Goal: Task Accomplishment & Management: Use online tool/utility

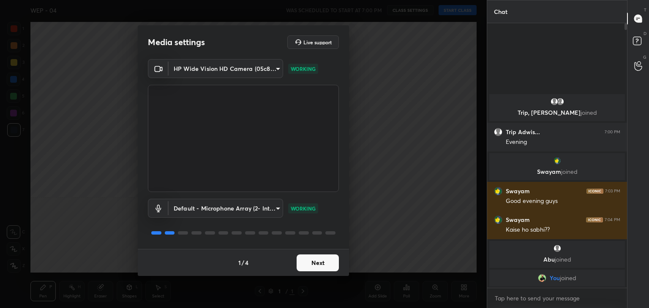
click at [316, 257] on button "Next" at bounding box center [318, 263] width 42 height 17
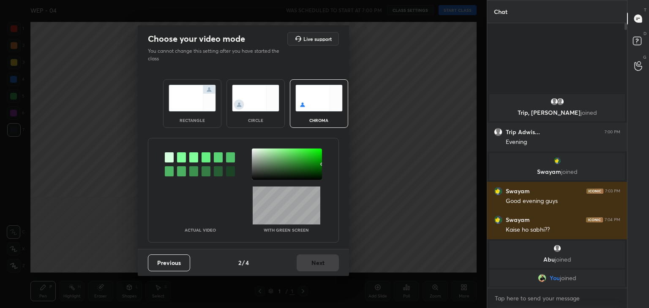
click at [174, 93] on img at bounding box center [192, 98] width 47 height 27
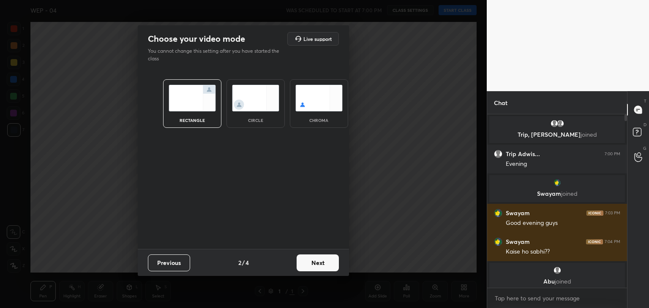
scroll to position [101, 137]
click at [314, 259] on button "Next" at bounding box center [318, 263] width 42 height 17
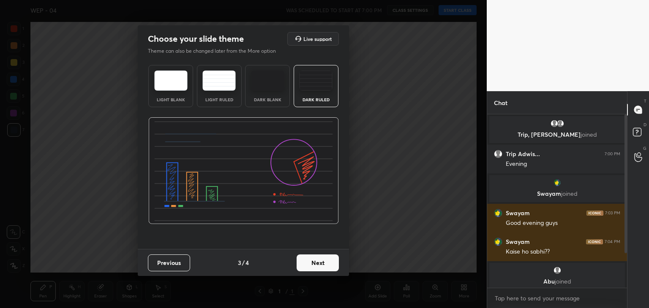
click at [318, 262] on button "Next" at bounding box center [318, 263] width 42 height 17
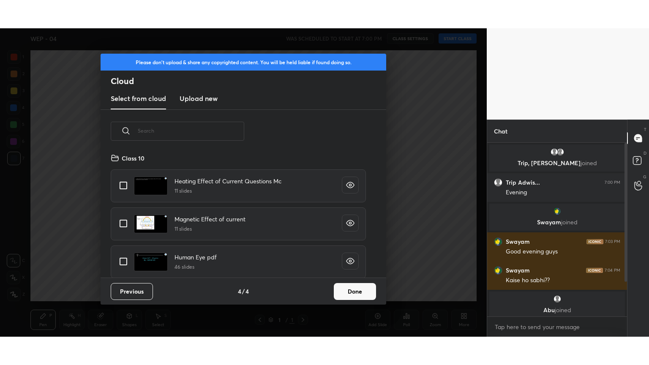
scroll to position [125, 271]
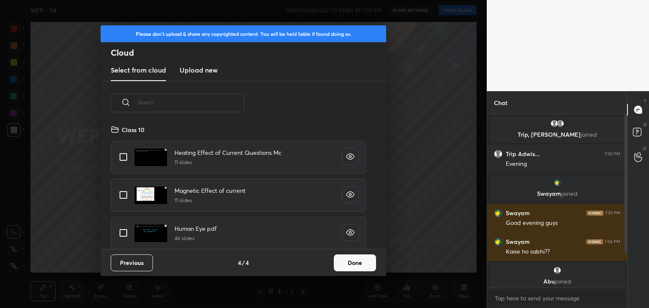
click at [345, 257] on button "Done" at bounding box center [355, 263] width 42 height 17
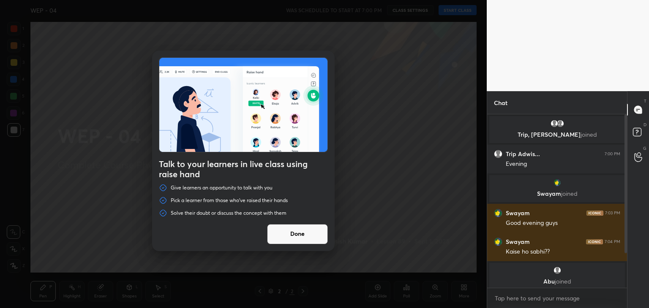
click at [307, 223] on div "Talk to your learners in live class using raise hand Give learners an opportuni…" at bounding box center [243, 151] width 182 height 201
click at [305, 240] on button "Done" at bounding box center [297, 234] width 61 height 20
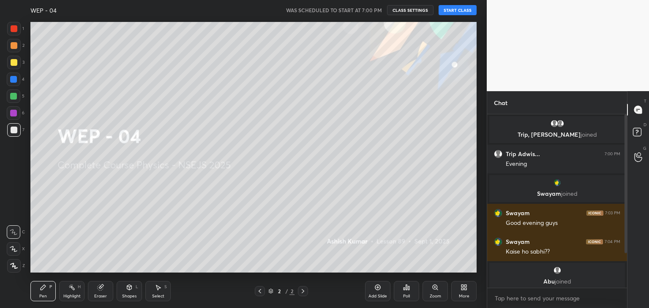
click at [463, 13] on button "START CLASS" at bounding box center [457, 10] width 38 height 10
click at [465, 289] on icon at bounding box center [465, 289] width 2 height 2
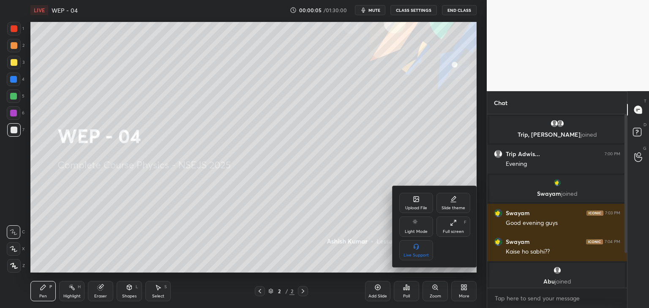
click at [456, 206] on div "Slide theme" at bounding box center [453, 208] width 24 height 4
click at [404, 202] on div "Slide theme" at bounding box center [434, 198] width 71 height 9
click at [452, 237] on div "Full screen F" at bounding box center [453, 227] width 34 height 20
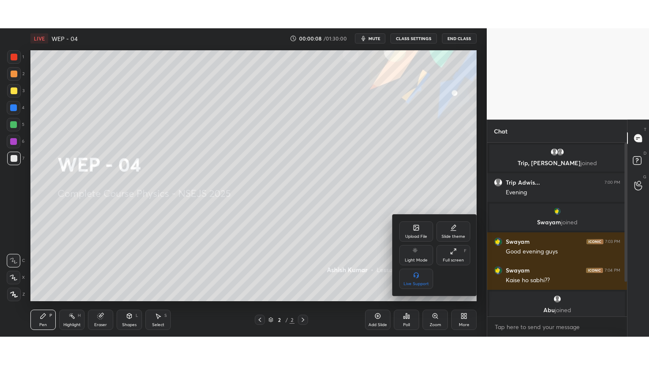
scroll to position [158, 137]
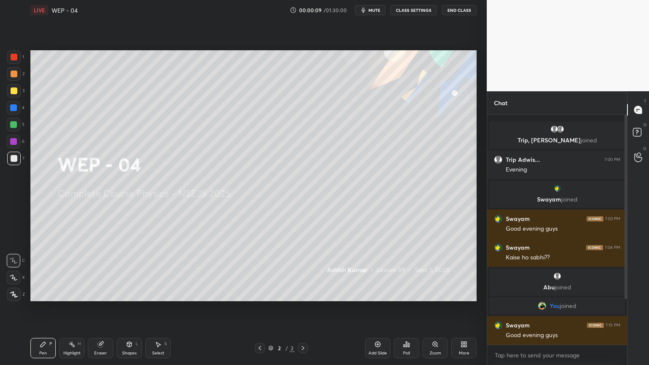
click at [395, 308] on div "Poll" at bounding box center [406, 348] width 25 height 20
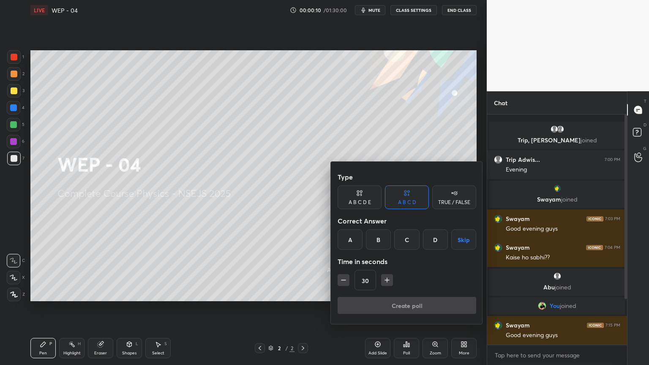
click at [339, 234] on div "A" at bounding box center [350, 239] width 25 height 20
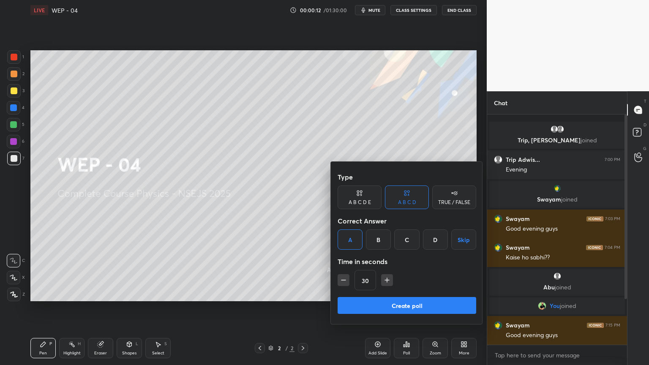
click at [398, 306] on button "Create poll" at bounding box center [407, 305] width 139 height 17
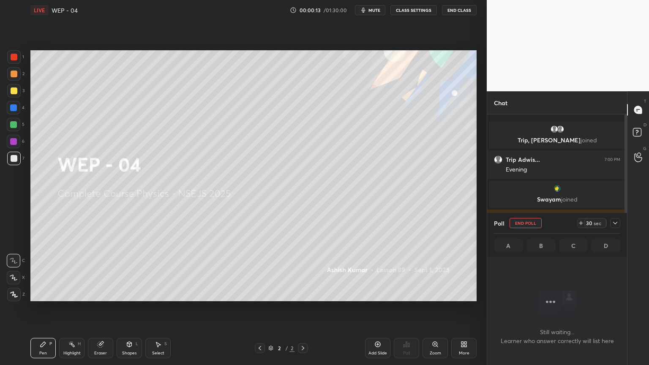
scroll to position [2, 3]
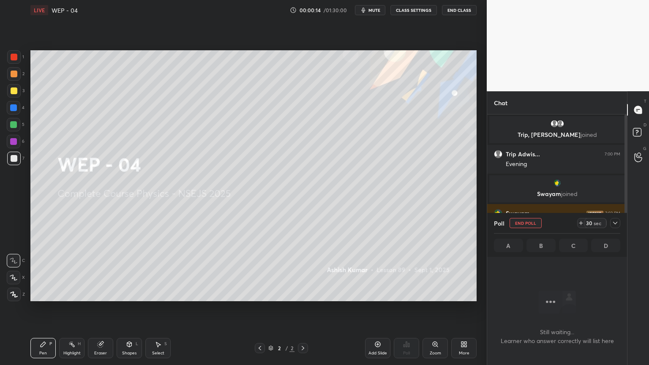
click at [15, 297] on div at bounding box center [14, 295] width 14 height 14
click at [15, 273] on div at bounding box center [14, 278] width 14 height 14
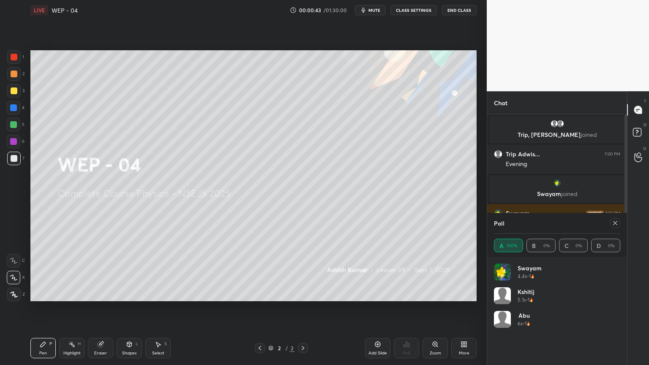
click at [615, 226] on icon at bounding box center [615, 223] width 7 height 7
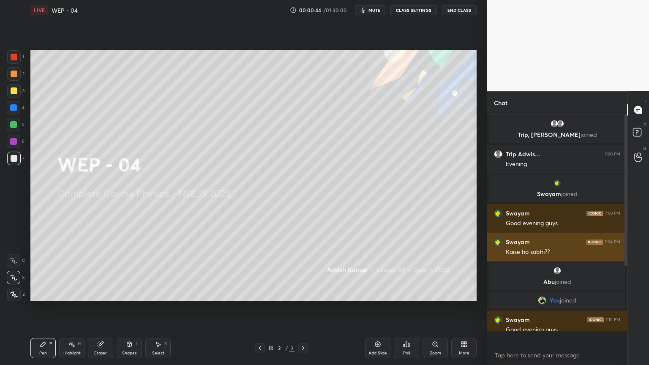
scroll to position [3, 3]
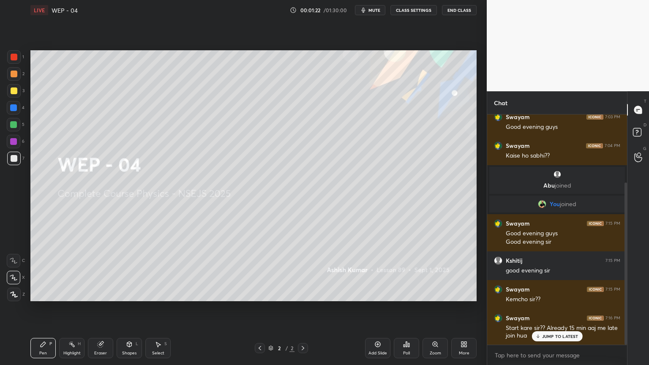
click at [413, 308] on div "Poll" at bounding box center [406, 348] width 25 height 20
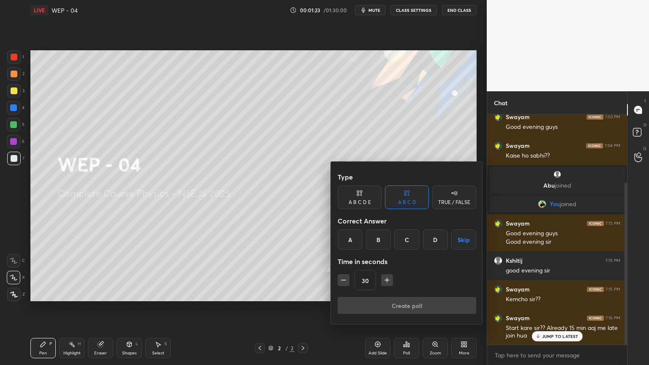
click at [351, 232] on div "A" at bounding box center [350, 239] width 25 height 20
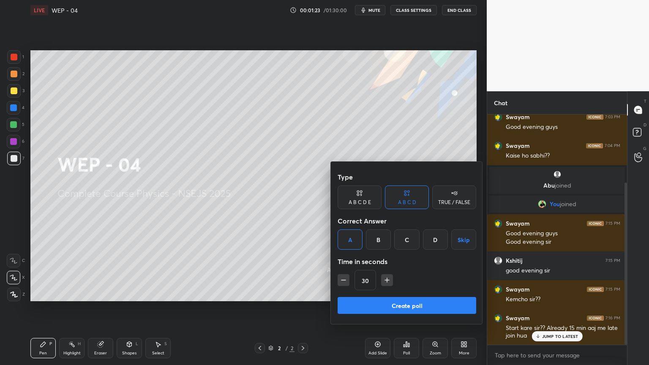
click at [431, 302] on button "Create poll" at bounding box center [407, 305] width 139 height 17
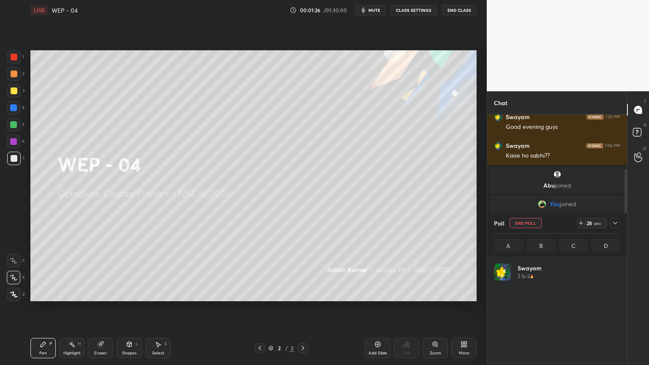
scroll to position [99, 124]
click at [613, 220] on icon at bounding box center [615, 223] width 7 height 7
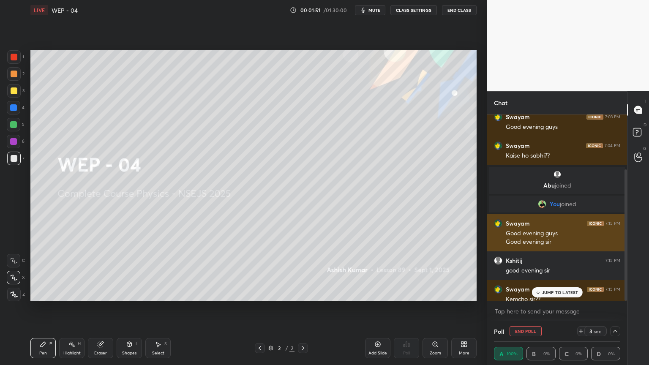
scroll to position [0, 3]
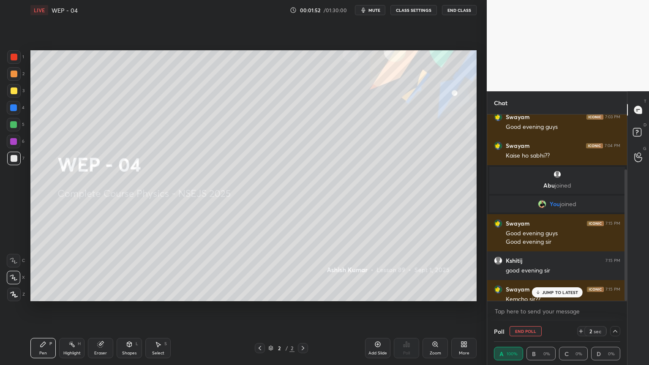
click at [555, 288] on div "JUMP TO LATEST" at bounding box center [556, 292] width 51 height 10
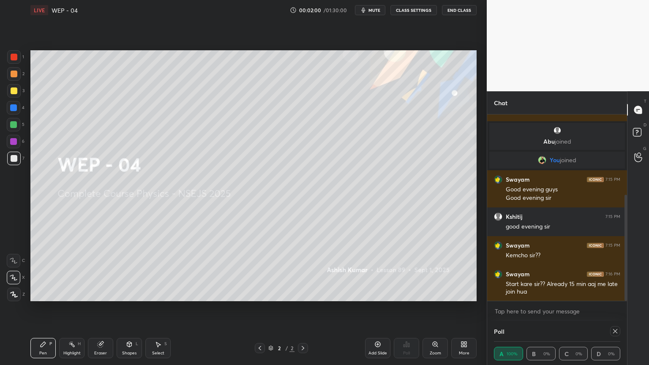
click at [377, 308] on icon at bounding box center [377, 344] width 3 height 3
click at [117, 308] on div "Shapes L" at bounding box center [129, 348] width 25 height 20
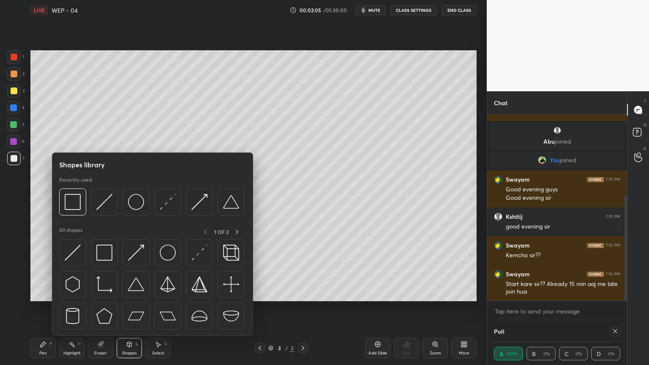
click at [130, 308] on div "Shapes L" at bounding box center [129, 348] width 25 height 20
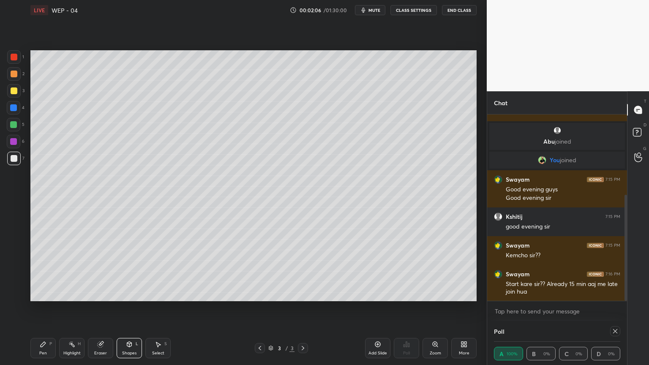
click at [124, 308] on div "Shapes L" at bounding box center [129, 348] width 25 height 20
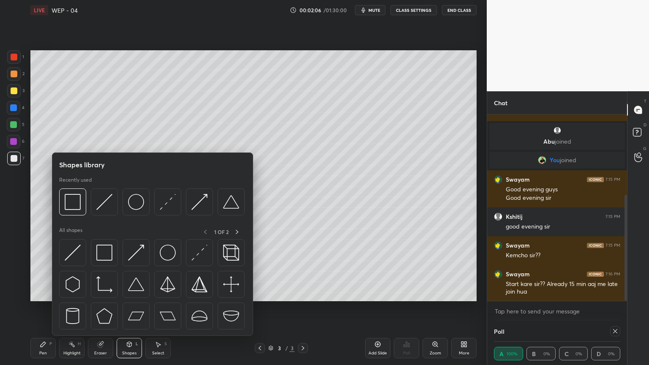
click at [99, 199] on img at bounding box center [104, 202] width 16 height 16
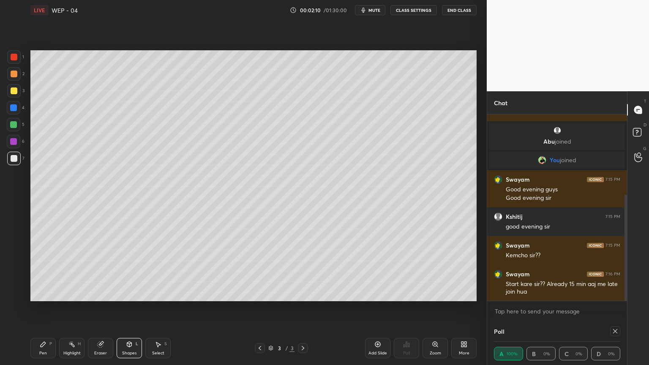
click at [130, 308] on div "Shapes L" at bounding box center [129, 348] width 25 height 20
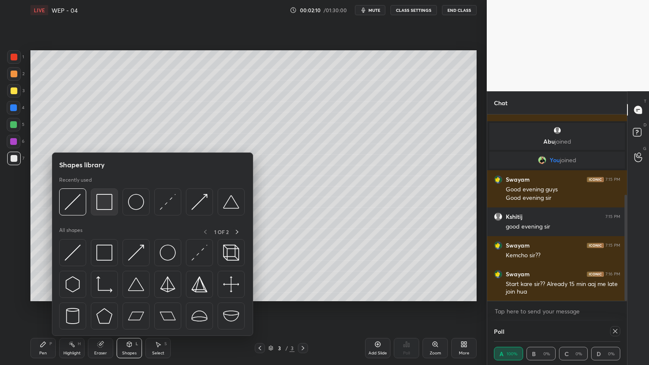
click at [104, 199] on img at bounding box center [104, 202] width 16 height 16
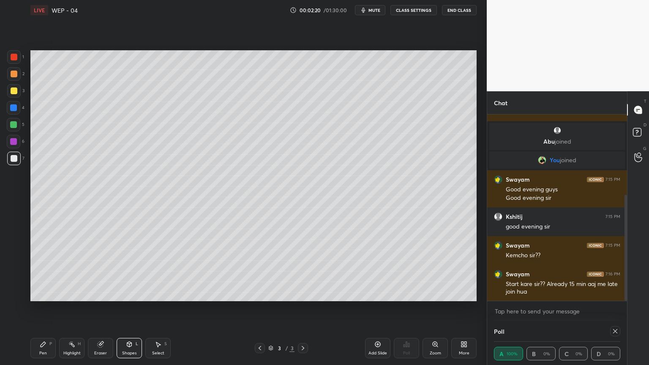
click at [40, 308] on div "Pen P" at bounding box center [42, 348] width 25 height 20
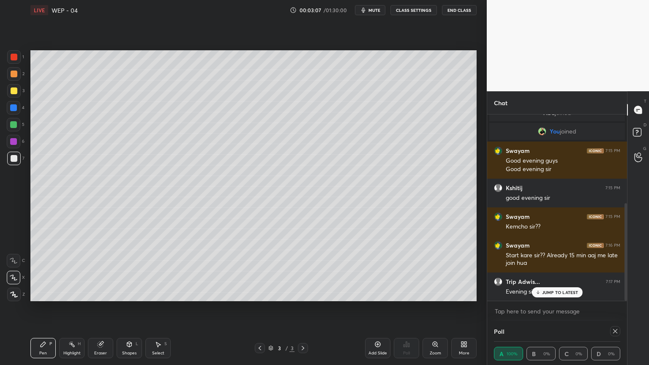
scroll to position [198, 0]
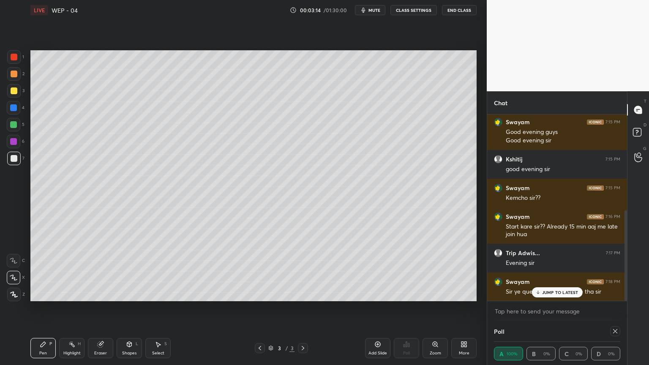
click at [550, 293] on p "JUMP TO LATEST" at bounding box center [560, 292] width 36 height 5
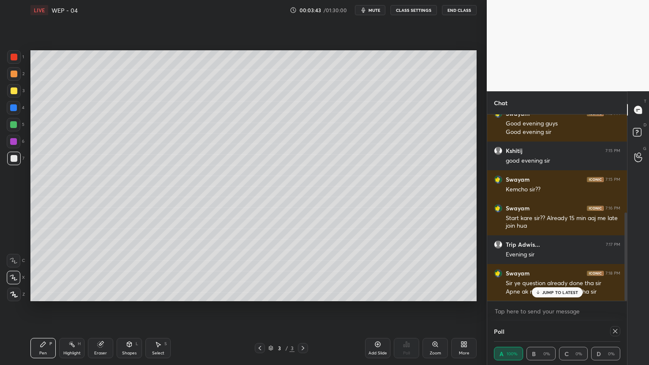
click at [563, 292] on p "JUMP TO LATEST" at bounding box center [560, 292] width 36 height 5
click at [91, 308] on div "Eraser" at bounding box center [100, 348] width 25 height 20
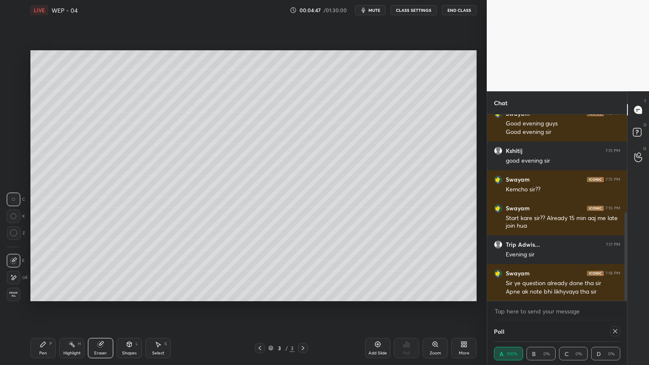
click at [44, 308] on div "Pen P" at bounding box center [42, 348] width 25 height 20
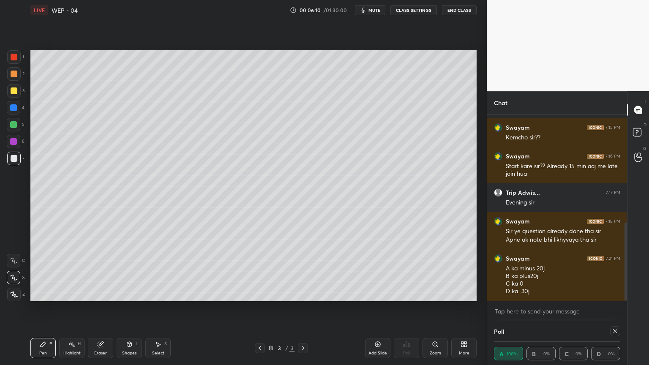
click at [158, 308] on div "Select S" at bounding box center [157, 348] width 25 height 20
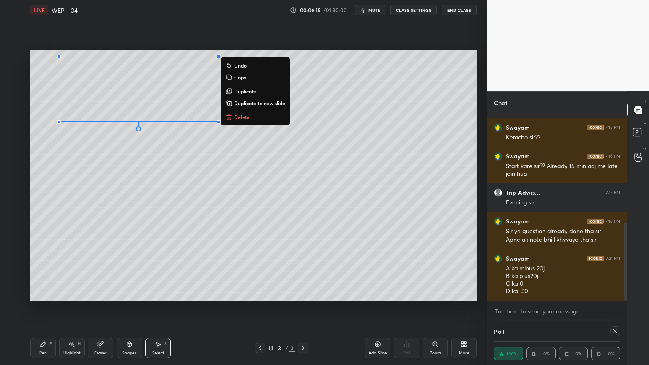
click at [146, 133] on div "0 ° Undo Copy Duplicate Duplicate to new slide Delete" at bounding box center [253, 175] width 446 height 251
click at [246, 91] on p "Duplicate" at bounding box center [245, 91] width 22 height 7
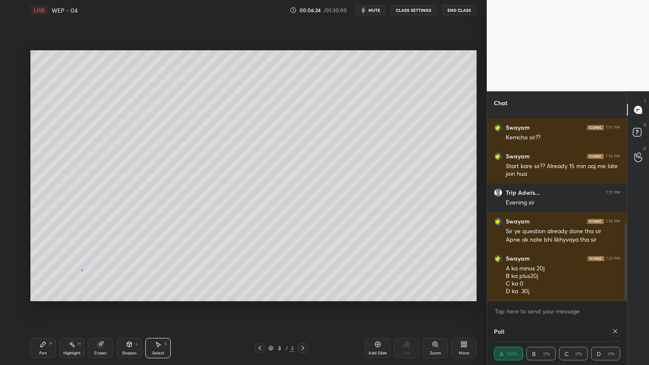
click at [81, 270] on div "0 ° Undo Copy Duplicate Duplicate to new slide Delete" at bounding box center [253, 175] width 446 height 251
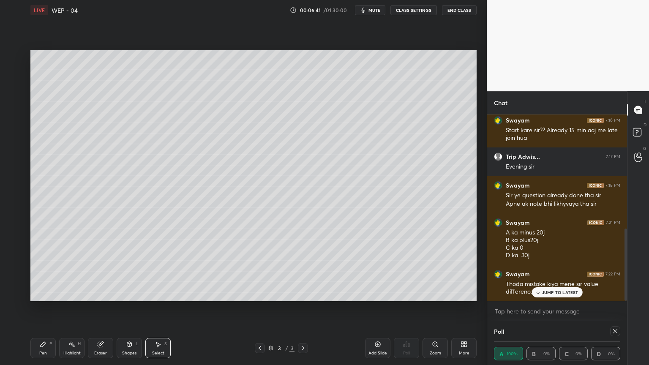
scroll to position [323, 0]
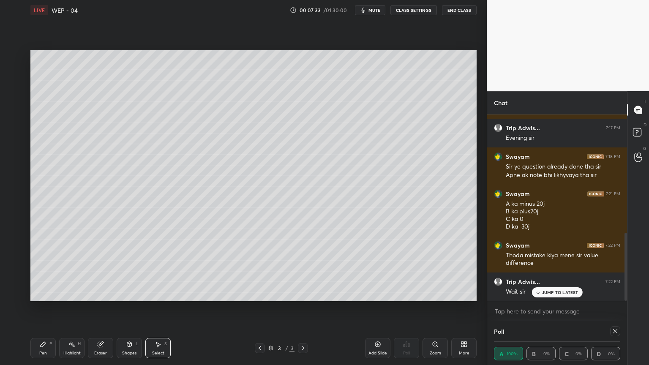
click at [551, 283] on div "Trip Adwis... 7:22 PM" at bounding box center [557, 282] width 126 height 8
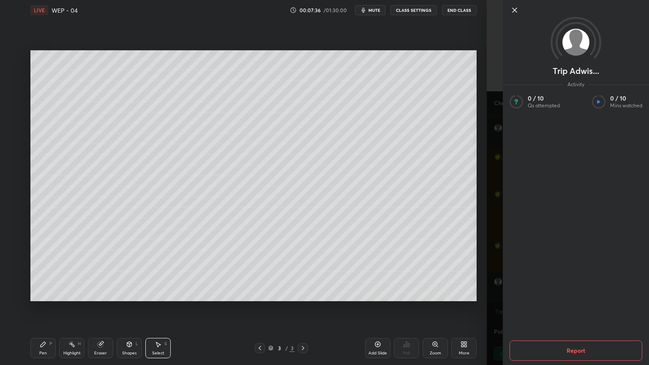
click at [487, 299] on div "Trip Adwis... Activity 0 / 10 Qs attempted 0 / 10 Mins watched Report" at bounding box center [568, 182] width 162 height 365
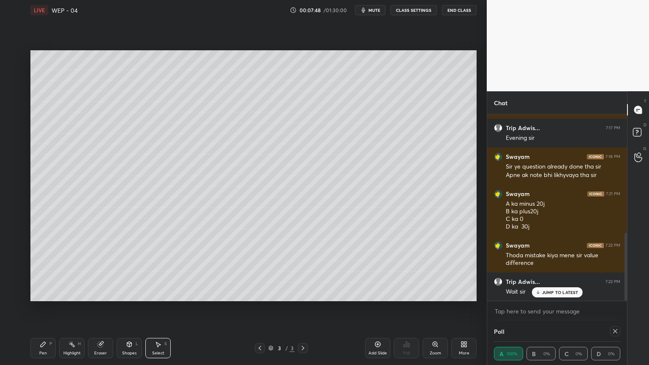
click at [555, 291] on p "JUMP TO LATEST" at bounding box center [560, 292] width 36 height 5
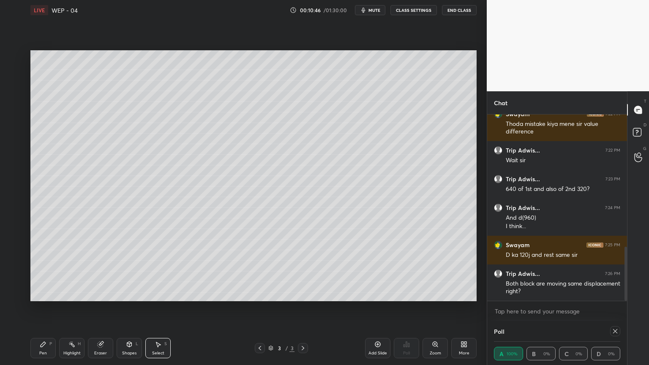
scroll to position [463, 0]
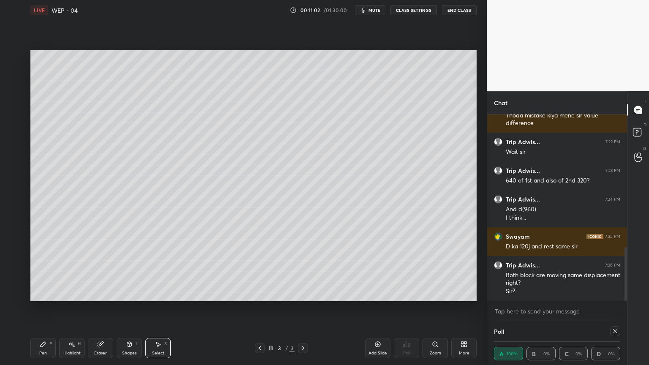
click at [48, 308] on div "Pen P" at bounding box center [42, 348] width 25 height 20
click at [125, 308] on div "Shapes L" at bounding box center [129, 348] width 25 height 20
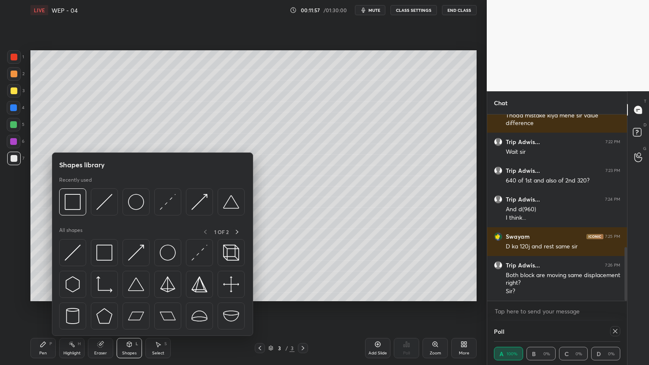
click at [59, 194] on div at bounding box center [72, 201] width 27 height 27
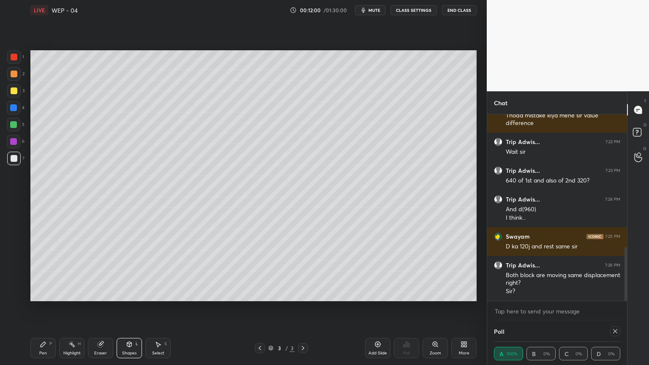
click at [43, 308] on icon at bounding box center [43, 344] width 5 height 5
click at [78, 308] on div "Highlight H" at bounding box center [71, 348] width 25 height 20
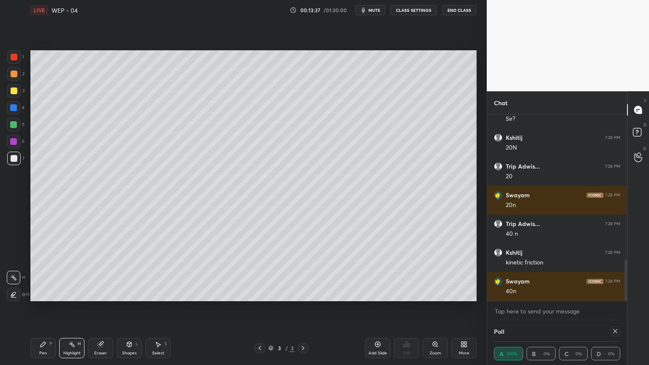
scroll to position [664, 0]
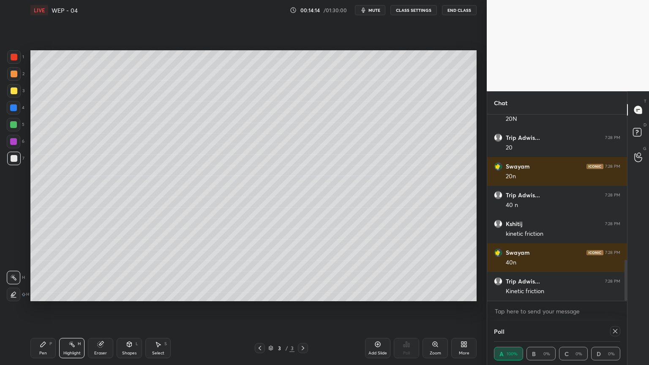
click at [371, 308] on div "Add Slide" at bounding box center [377, 348] width 25 height 20
click at [131, 308] on div "Shapes L" at bounding box center [129, 348] width 25 height 20
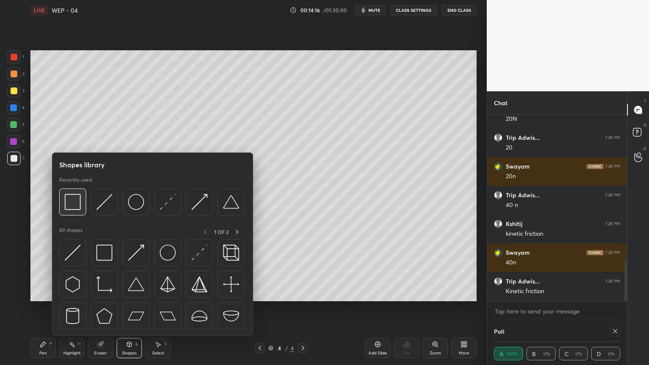
click at [59, 212] on div at bounding box center [72, 201] width 27 height 27
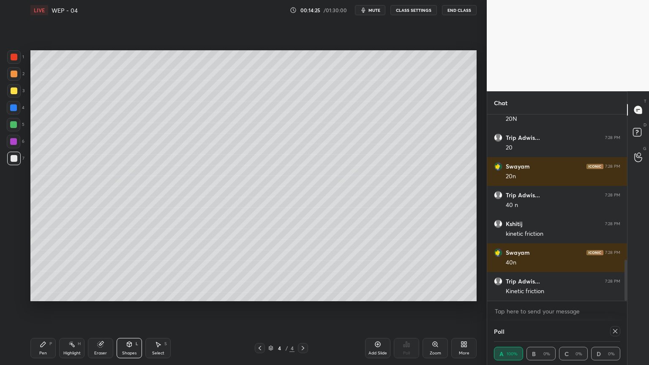
click at [27, 308] on div "LIVE WEP - 04 00:14:25 / 01:30:00 mute CLASS SETTINGS End Class Setting up your…" at bounding box center [253, 182] width 453 height 365
click at [35, 308] on div "Pen P" at bounding box center [42, 348] width 25 height 20
click at [128, 308] on div "Pen P Highlight H Eraser Shapes L Select S 4 / 4 Add Slide Poll Zoom More" at bounding box center [253, 348] width 446 height 34
click at [130, 308] on icon at bounding box center [129, 344] width 5 height 5
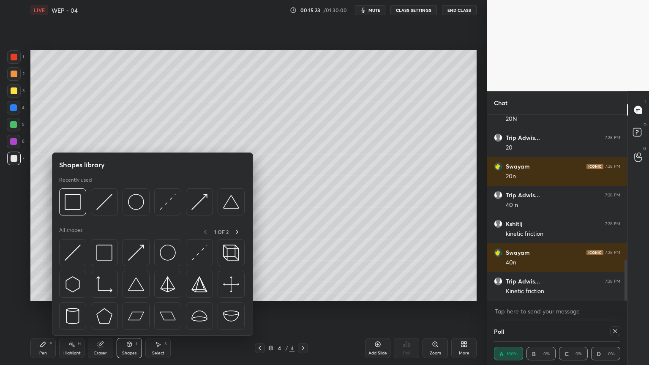
click at [63, 201] on div at bounding box center [72, 201] width 27 height 27
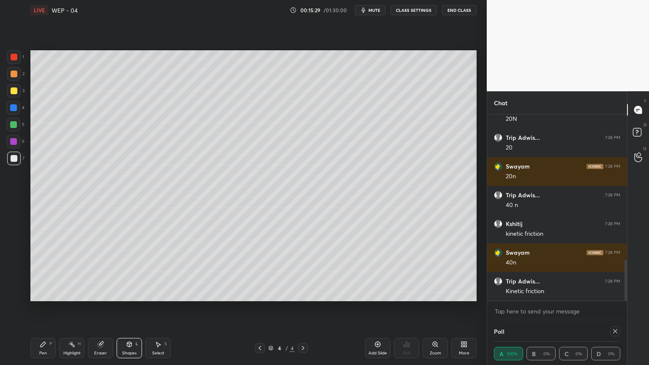
click at [44, 308] on icon at bounding box center [43, 344] width 7 height 7
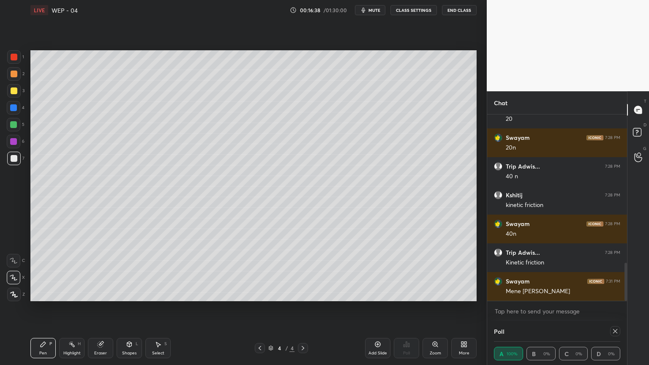
scroll to position [721, 0]
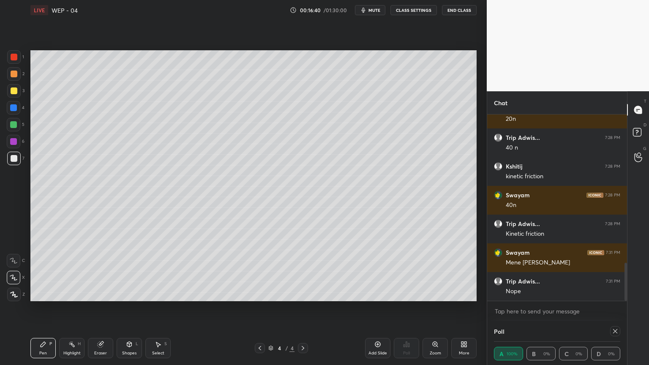
click at [80, 308] on div "Highlight H" at bounding box center [71, 348] width 25 height 20
click at [261, 308] on div "Pen P Highlight H Eraser Shapes L Select S 4 / 4 Add Slide Poll Zoom More" at bounding box center [253, 348] width 446 height 34
click at [256, 308] on div "Pen P Highlight H Eraser Shapes L Select S 4 / 4 Add Slide Poll Zoom More" at bounding box center [253, 348] width 446 height 34
click at [255, 308] on div at bounding box center [260, 348] width 10 height 10
click at [257, 308] on icon at bounding box center [259, 348] width 7 height 7
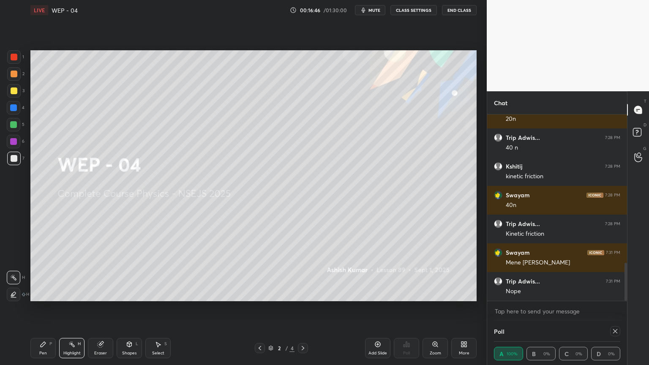
click at [302, 308] on icon at bounding box center [302, 348] width 7 height 7
click at [306, 308] on icon at bounding box center [302, 348] width 7 height 7
click at [35, 308] on div "Pen P" at bounding box center [42, 348] width 25 height 20
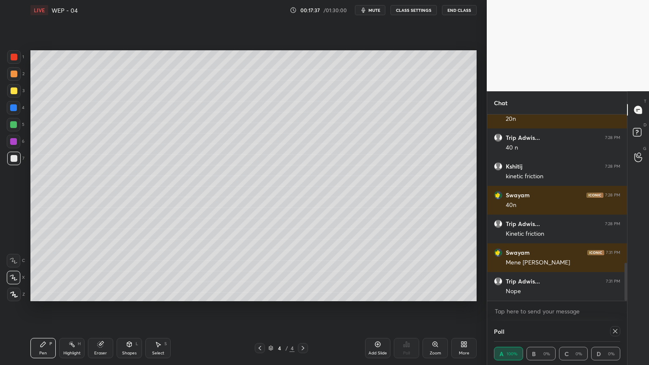
click at [258, 308] on icon at bounding box center [259, 348] width 7 height 7
click at [308, 308] on div at bounding box center [303, 348] width 10 height 10
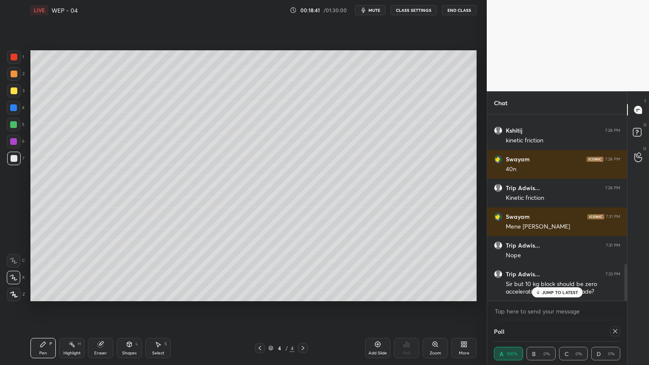
click at [552, 292] on p "JUMP TO LATEST" at bounding box center [560, 292] width 36 height 5
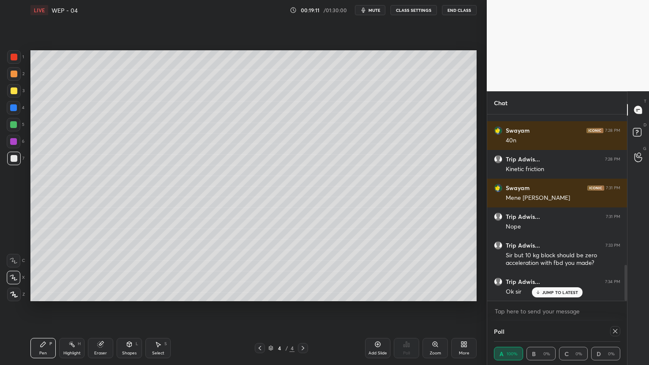
click at [68, 308] on div "Highlight H" at bounding box center [71, 348] width 25 height 20
click at [260, 308] on icon at bounding box center [259, 348] width 7 height 7
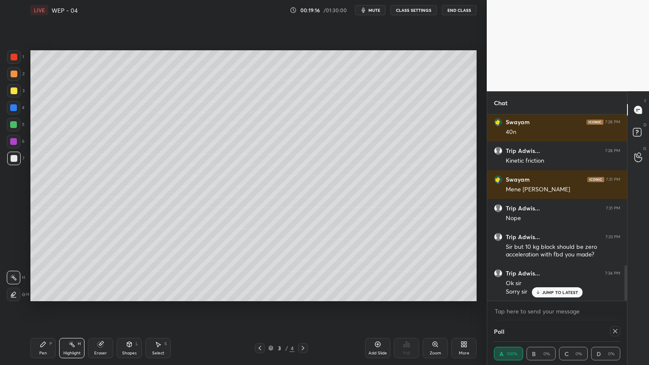
click at [297, 308] on div "3 / 4" at bounding box center [281, 348] width 53 height 10
click at [301, 308] on div at bounding box center [303, 348] width 10 height 10
click at [130, 308] on icon at bounding box center [129, 344] width 5 height 5
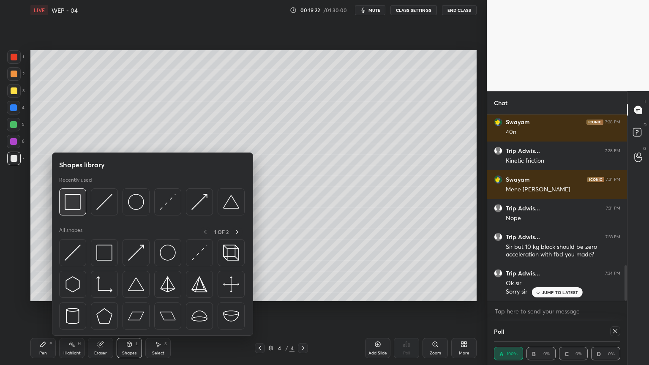
click at [66, 203] on img at bounding box center [73, 202] width 16 height 16
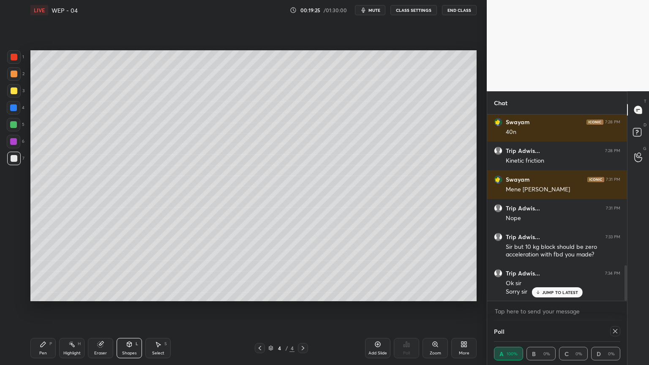
click at [40, 308] on icon at bounding box center [43, 344] width 7 height 7
click at [97, 308] on icon at bounding box center [100, 344] width 7 height 7
click at [16, 225] on div "C X Z" at bounding box center [16, 219] width 18 height 61
click at [12, 225] on div "C X Z" at bounding box center [16, 219] width 18 height 61
click at [15, 235] on icon at bounding box center [14, 233] width 8 height 8
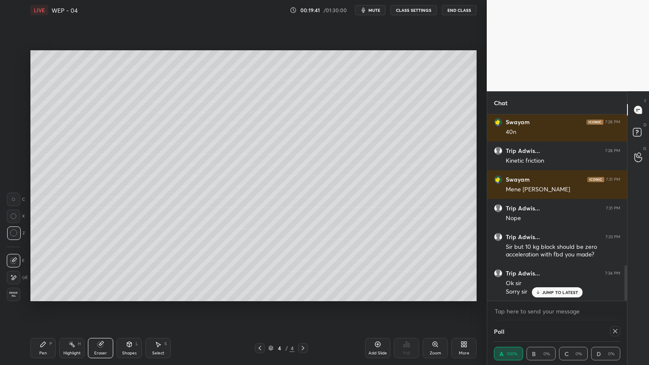
click at [15, 235] on icon at bounding box center [14, 233] width 8 height 8
click at [15, 233] on icon at bounding box center [14, 233] width 8 height 8
click at [260, 308] on icon at bounding box center [259, 348] width 7 height 7
click at [41, 308] on div "Pen P" at bounding box center [42, 348] width 25 height 20
click at [69, 308] on icon at bounding box center [71, 344] width 7 height 7
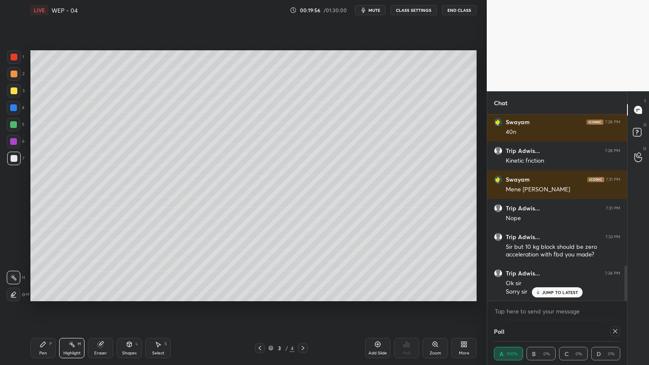
click at [304, 308] on icon at bounding box center [302, 348] width 7 height 7
click at [43, 308] on icon at bounding box center [43, 344] width 5 height 5
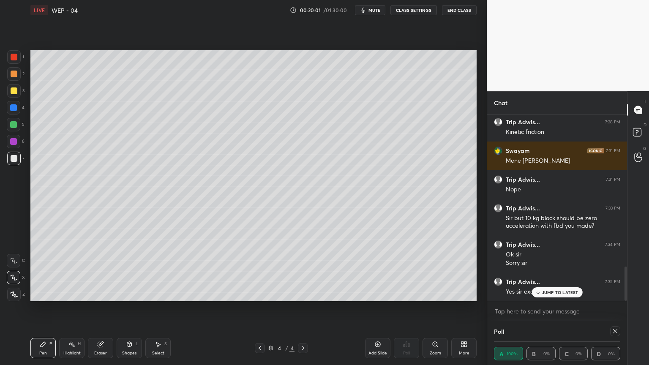
click at [260, 308] on icon at bounding box center [259, 348] width 7 height 7
click at [301, 308] on icon at bounding box center [302, 348] width 7 height 7
click at [258, 308] on icon at bounding box center [259, 348] width 7 height 7
click at [307, 308] on div at bounding box center [303, 348] width 10 height 10
click at [100, 308] on div "Eraser" at bounding box center [100, 348] width 25 height 20
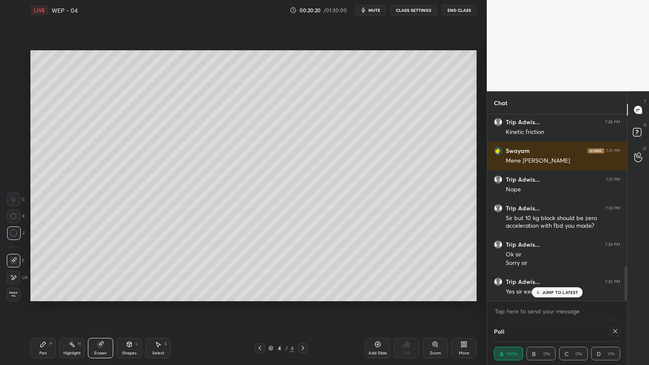
click at [41, 308] on icon at bounding box center [43, 344] width 5 height 5
click at [260, 308] on icon at bounding box center [260, 348] width 3 height 4
click at [304, 308] on icon at bounding box center [303, 348] width 3 height 4
click at [101, 308] on icon at bounding box center [100, 344] width 5 height 5
click at [40, 308] on icon at bounding box center [43, 344] width 7 height 7
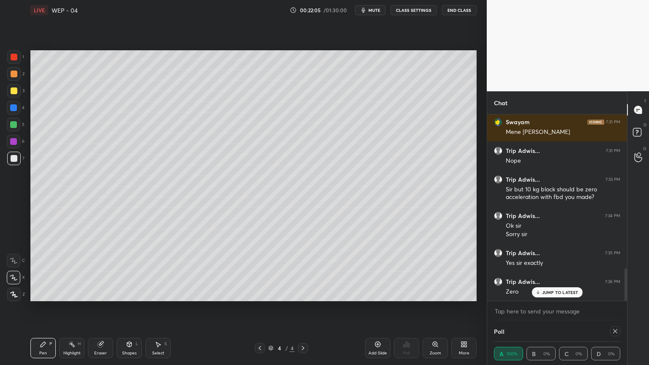
scroll to position [880, 0]
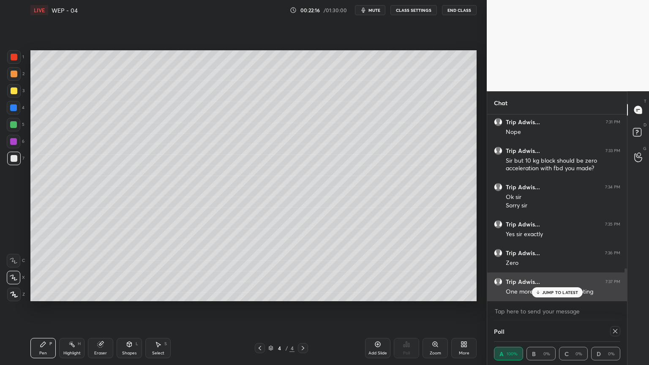
click at [553, 291] on p "JUMP TO LATEST" at bounding box center [560, 292] width 36 height 5
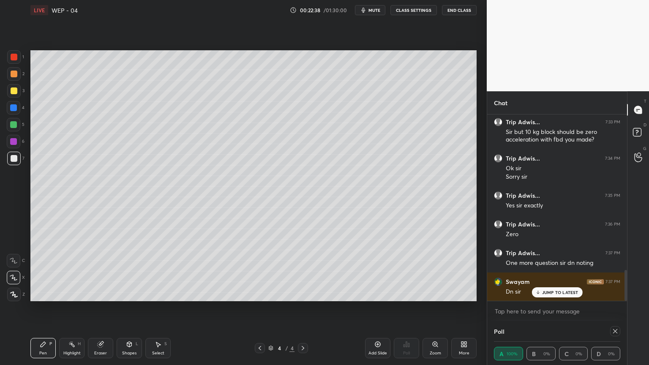
scroll to position [938, 0]
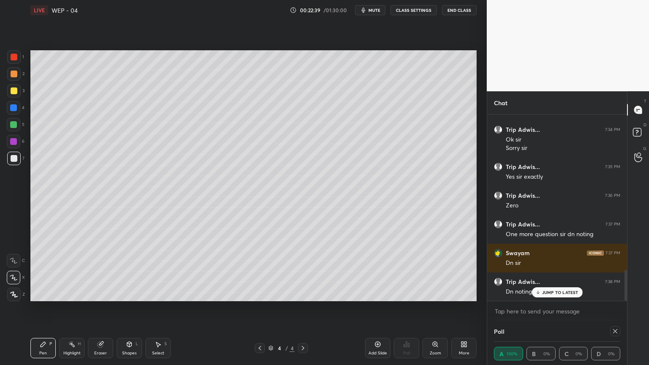
click at [557, 297] on div "JUMP TO LATEST" at bounding box center [556, 292] width 51 height 10
click at [381, 308] on div "Add Slide" at bounding box center [377, 348] width 25 height 20
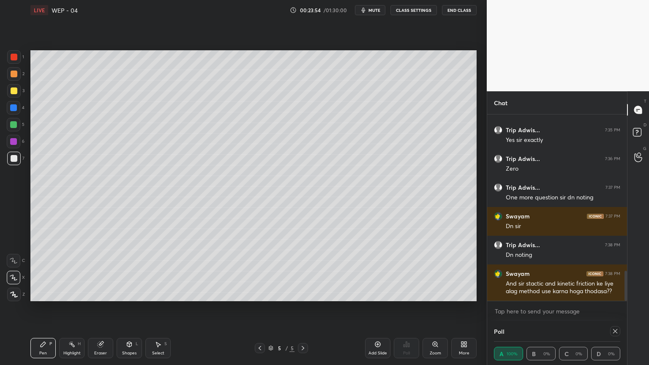
click at [381, 308] on icon at bounding box center [377, 344] width 7 height 7
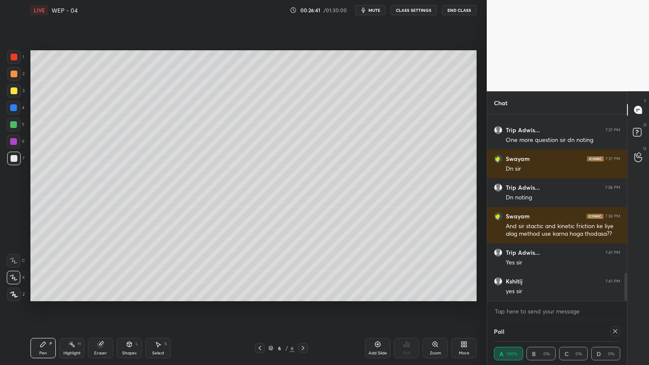
scroll to position [1061, 0]
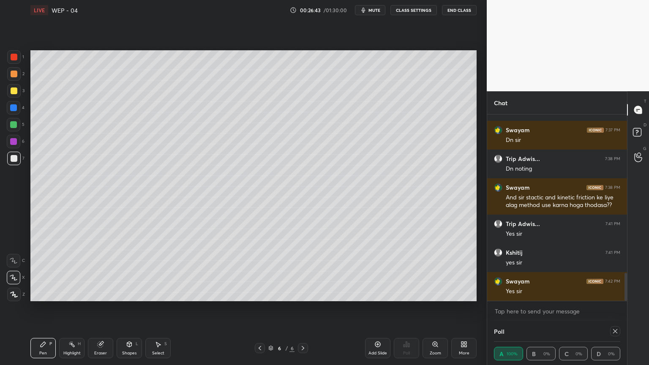
click at [68, 308] on div "Highlight H" at bounding box center [71, 348] width 25 height 20
click at [42, 308] on div "Pen P" at bounding box center [42, 348] width 25 height 20
click at [68, 308] on div "Highlight H" at bounding box center [71, 348] width 25 height 20
click at [154, 308] on div "Select S" at bounding box center [157, 348] width 25 height 20
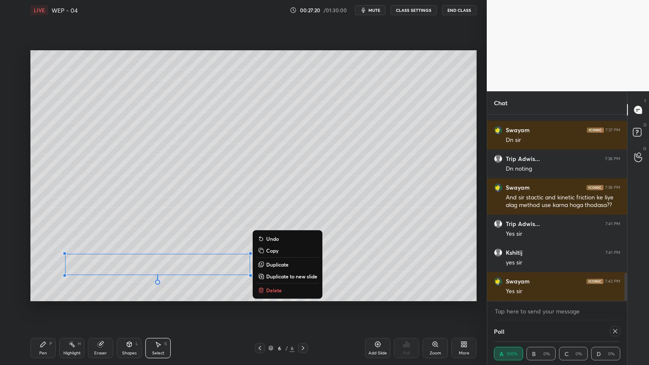
click at [282, 277] on p "Duplicate to new slide" at bounding box center [291, 276] width 51 height 7
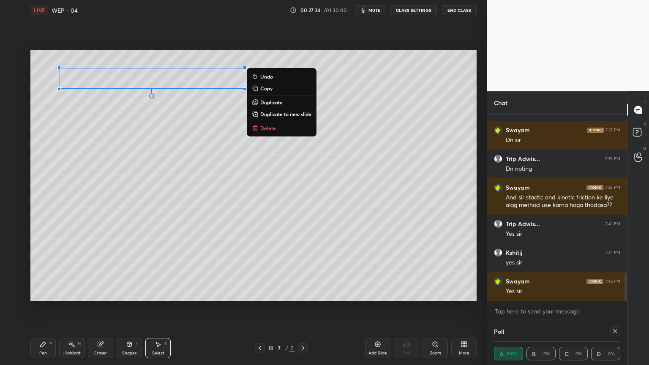
click at [39, 308] on div "Pen P" at bounding box center [42, 348] width 25 height 20
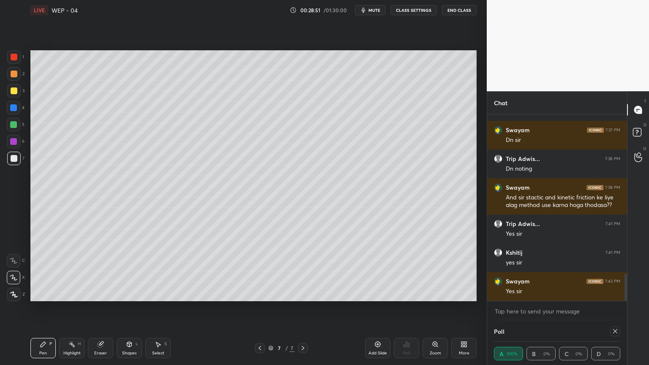
scroll to position [1089, 0]
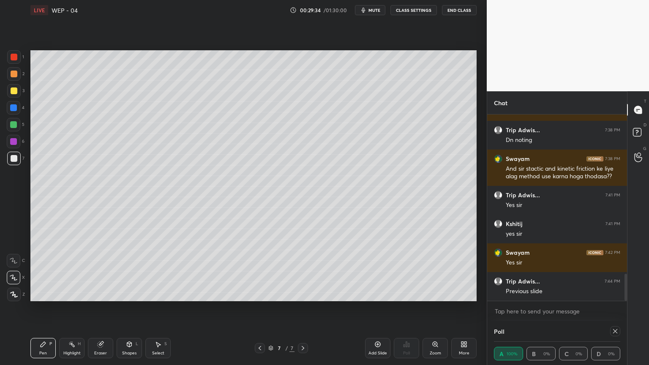
click at [260, 308] on icon at bounding box center [259, 348] width 7 height 7
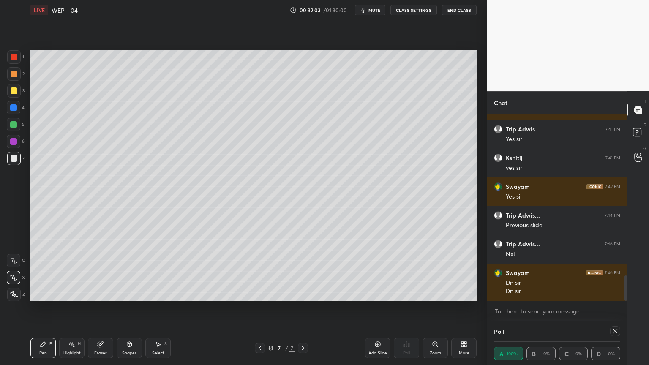
scroll to position [1184, 0]
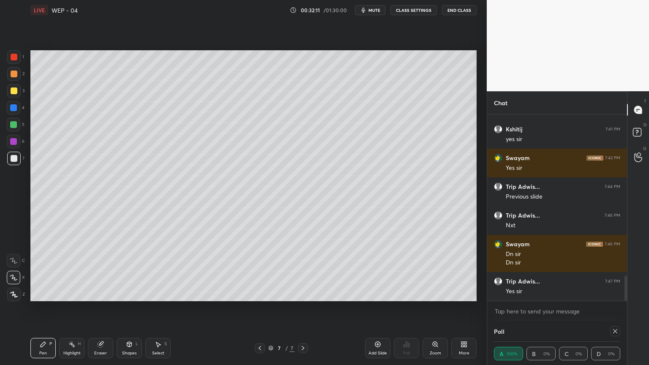
click at [383, 308] on div "Add Slide" at bounding box center [377, 348] width 25 height 20
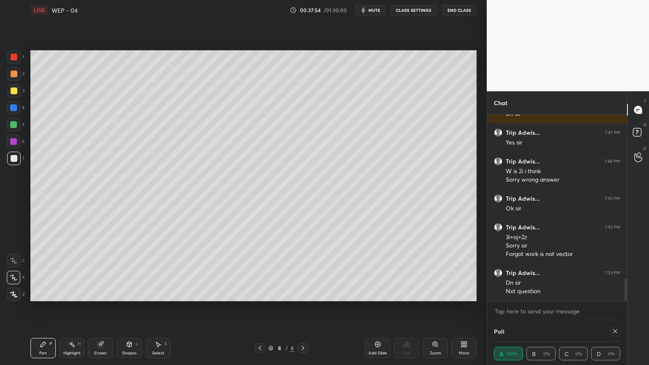
scroll to position [1361, 0]
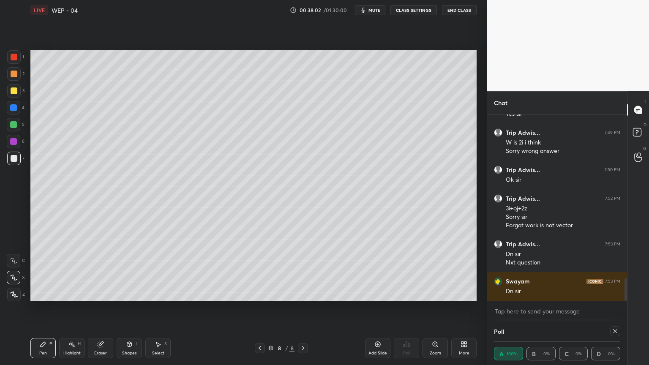
click at [376, 308] on icon at bounding box center [377, 344] width 7 height 7
click at [125, 308] on div "Shapes L" at bounding box center [129, 348] width 25 height 20
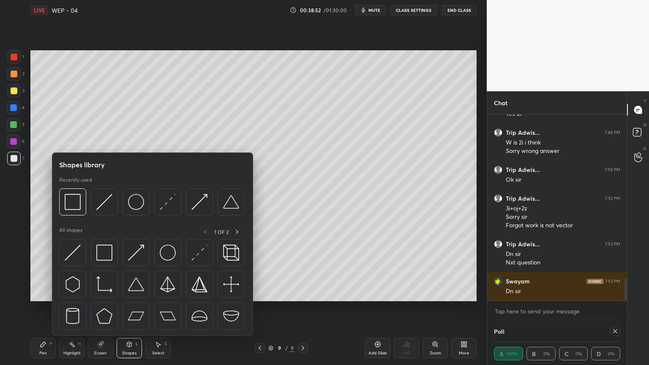
click at [135, 252] on img at bounding box center [136, 253] width 16 height 16
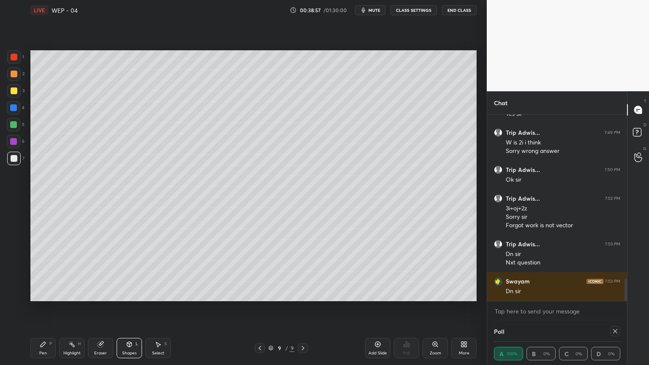
click at [44, 308] on icon at bounding box center [43, 344] width 5 height 5
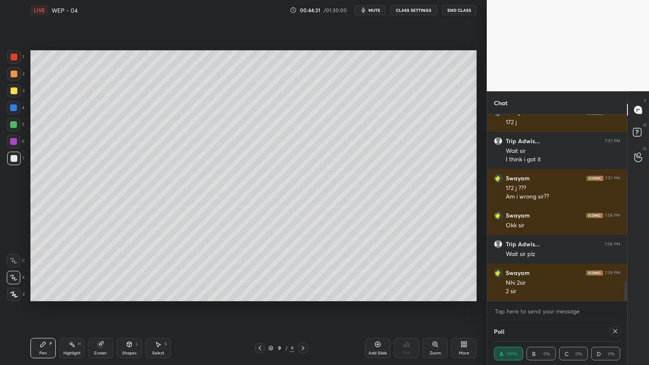
scroll to position [1568, 0]
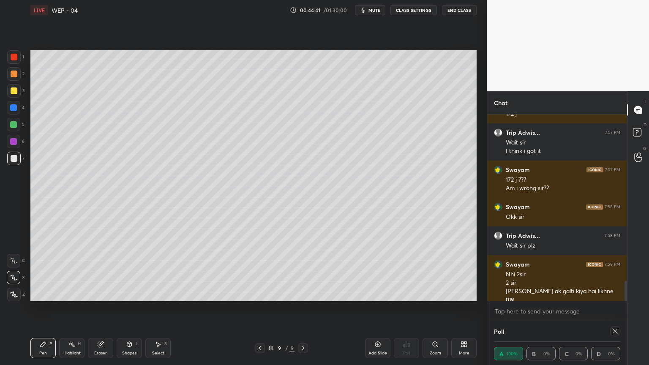
click at [105, 308] on div "Eraser" at bounding box center [100, 348] width 25 height 20
click at [42, 308] on div "Pen" at bounding box center [43, 353] width 8 height 4
click at [13, 92] on div at bounding box center [14, 90] width 7 height 7
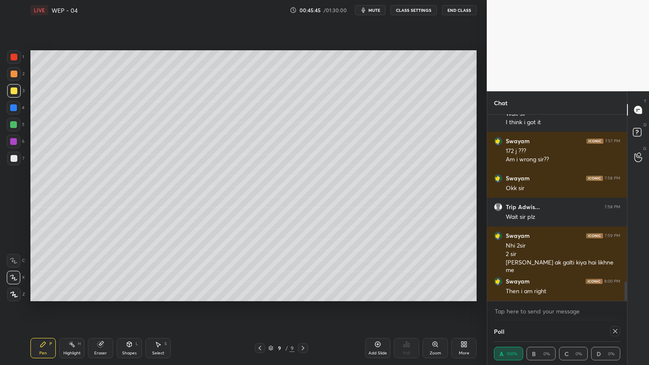
scroll to position [1625, 0]
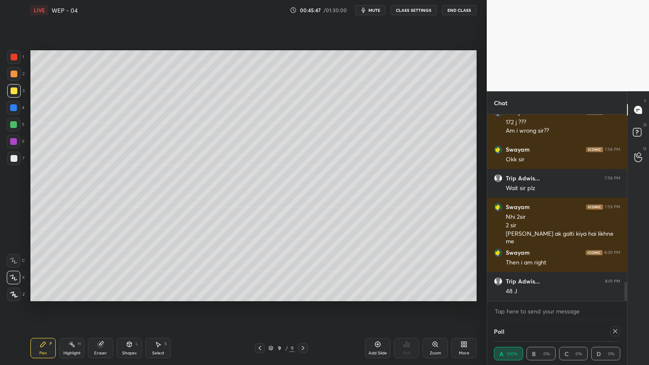
click at [127, 308] on div "Shapes" at bounding box center [129, 353] width 14 height 4
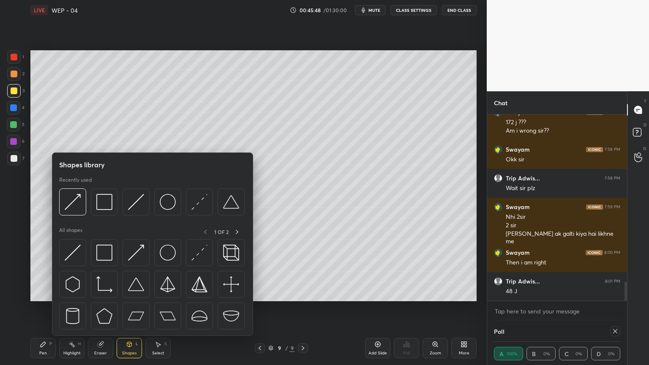
click at [194, 206] on img at bounding box center [199, 202] width 16 height 16
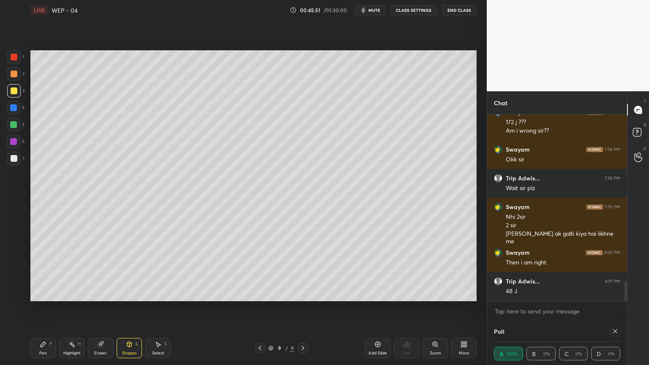
click at [38, 308] on div "Pen P" at bounding box center [42, 348] width 25 height 20
click at [15, 124] on div at bounding box center [13, 124] width 7 height 7
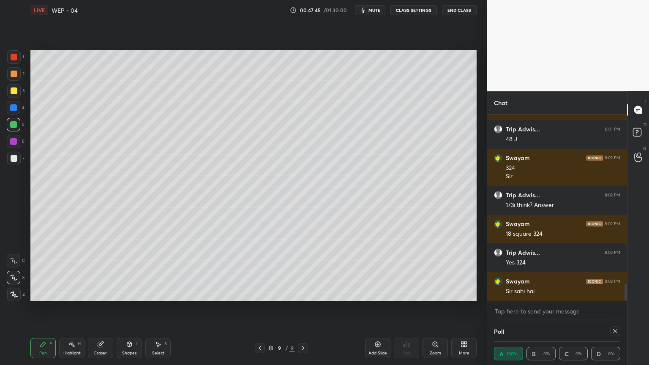
scroll to position [1806, 0]
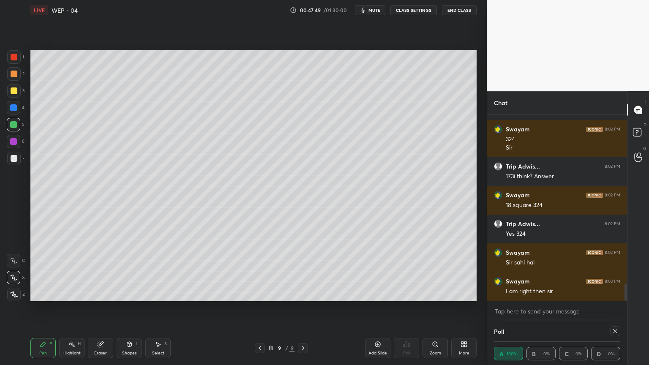
click at [373, 308] on div "Add Slide" at bounding box center [377, 348] width 25 height 20
click at [126, 308] on icon at bounding box center [129, 344] width 7 height 7
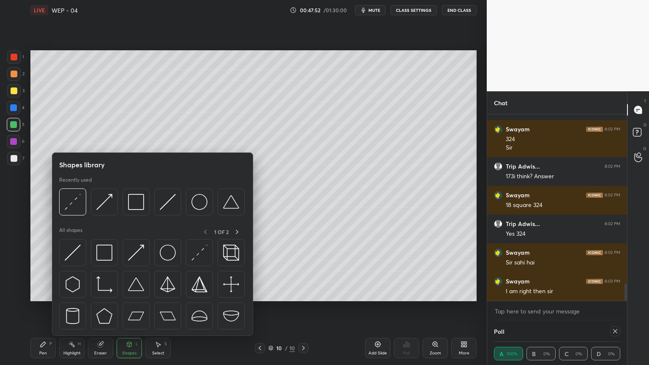
click at [133, 203] on img at bounding box center [136, 202] width 16 height 16
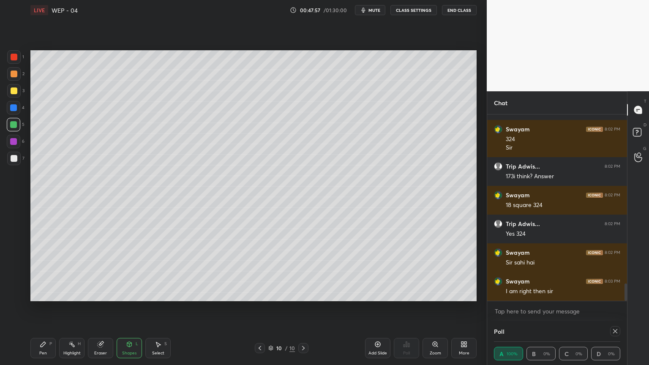
click at [39, 308] on div "Pen P" at bounding box center [42, 348] width 25 height 20
click at [135, 308] on div "Shapes L" at bounding box center [129, 348] width 25 height 20
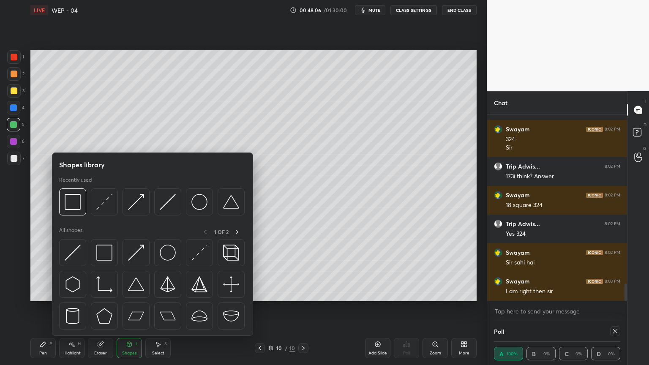
click at [169, 199] on img at bounding box center [168, 202] width 16 height 16
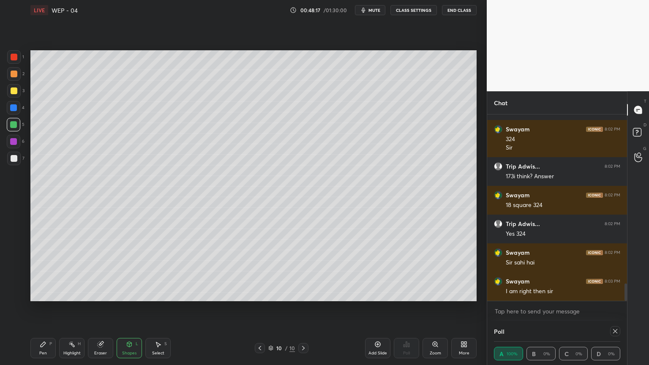
click at [43, 308] on div "Pen P" at bounding box center [42, 348] width 25 height 20
click at [127, 308] on icon at bounding box center [129, 344] width 5 height 5
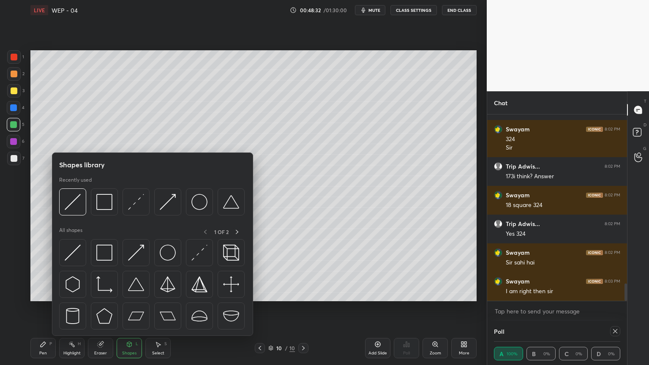
click at [65, 201] on img at bounding box center [73, 202] width 16 height 16
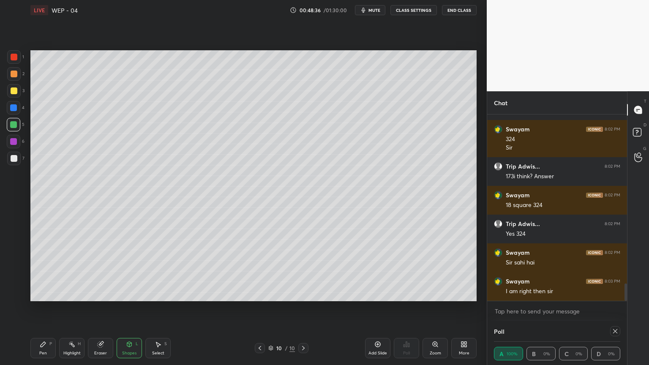
click at [39, 308] on div "Pen P" at bounding box center [42, 348] width 25 height 20
click at [10, 150] on div "6" at bounding box center [16, 143] width 18 height 17
click at [374, 10] on span "mute" at bounding box center [374, 10] width 12 height 6
click at [363, 9] on icon "button" at bounding box center [360, 10] width 5 height 5
click at [15, 158] on div at bounding box center [14, 158] width 7 height 7
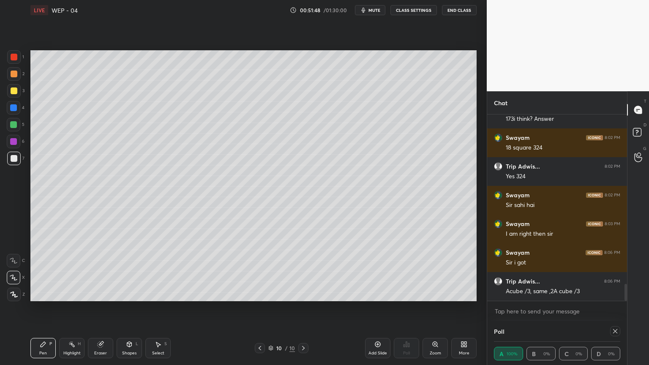
scroll to position [1892, 0]
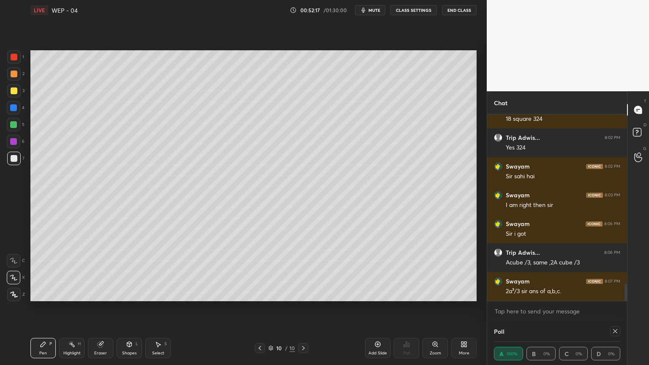
click at [133, 308] on div "Shapes L" at bounding box center [129, 348] width 25 height 20
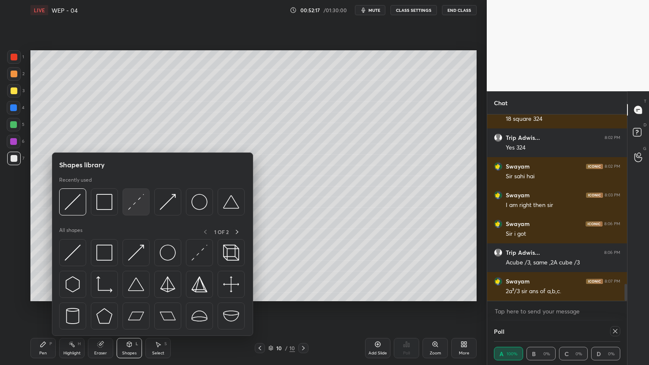
click at [133, 201] on img at bounding box center [136, 202] width 16 height 16
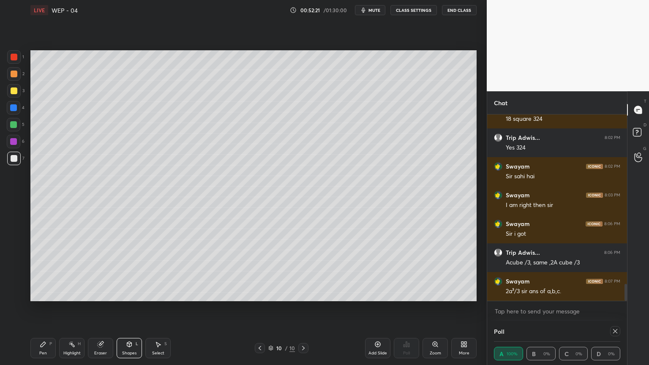
scroll to position [1928, 0]
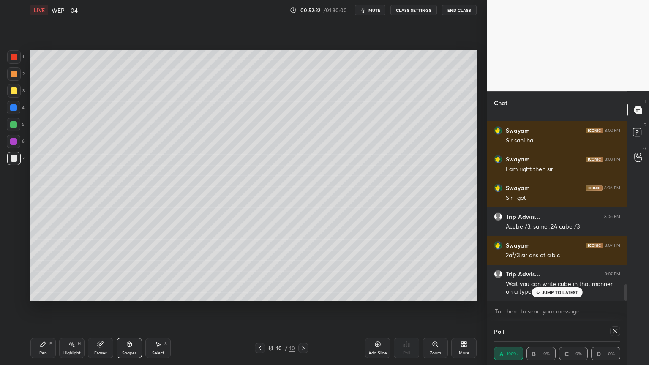
click at [42, 308] on icon at bounding box center [43, 344] width 7 height 7
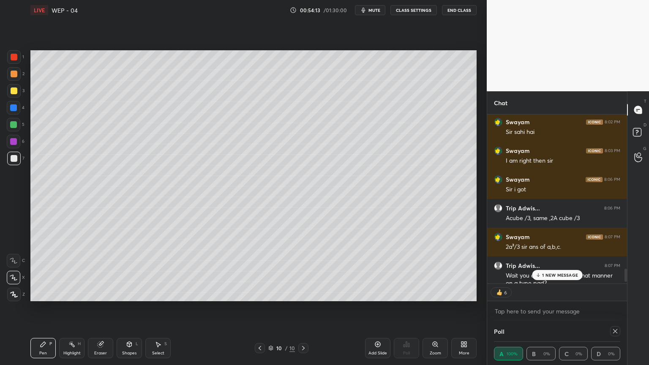
scroll to position [1983, 0]
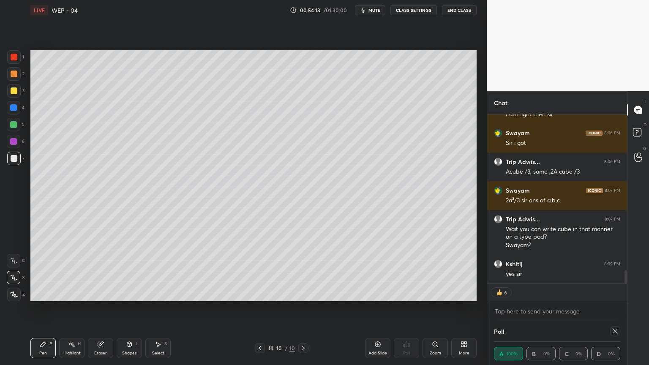
click at [68, 308] on div "Pen P Highlight H Eraser Shapes L Select S 10 / 10 Add Slide Poll Zoom More" at bounding box center [253, 348] width 446 height 34
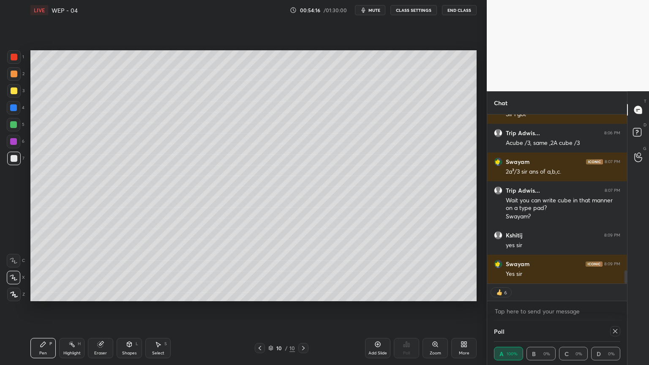
click at [68, 308] on div "Highlight H" at bounding box center [71, 348] width 25 height 20
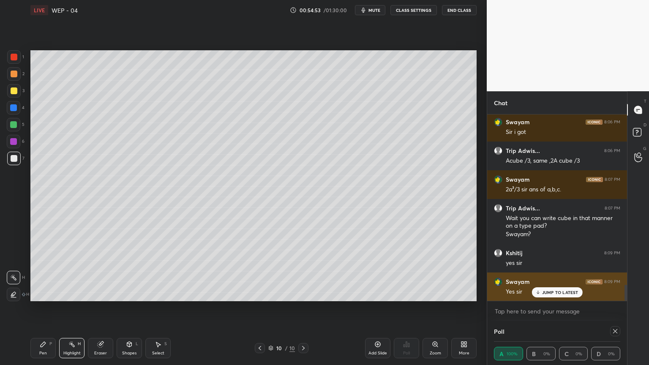
scroll to position [2022, 0]
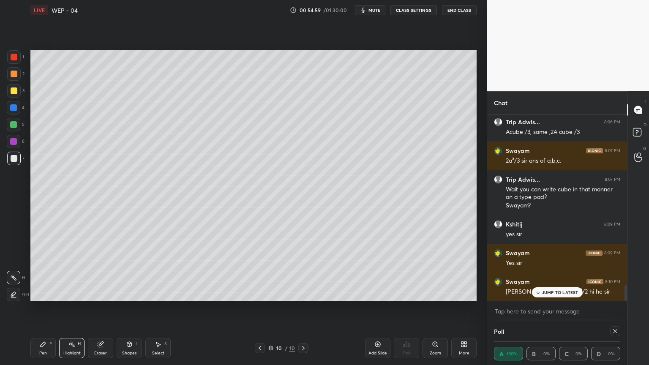
click at [384, 308] on div "Add Slide" at bounding box center [377, 348] width 25 height 20
click at [130, 308] on div "Shapes L" at bounding box center [129, 348] width 25 height 20
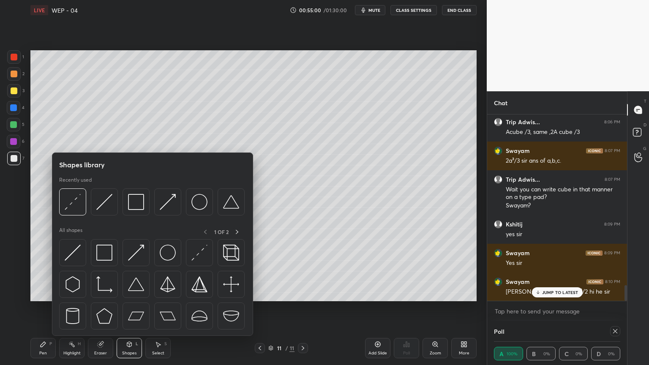
click at [130, 202] on img at bounding box center [136, 202] width 16 height 16
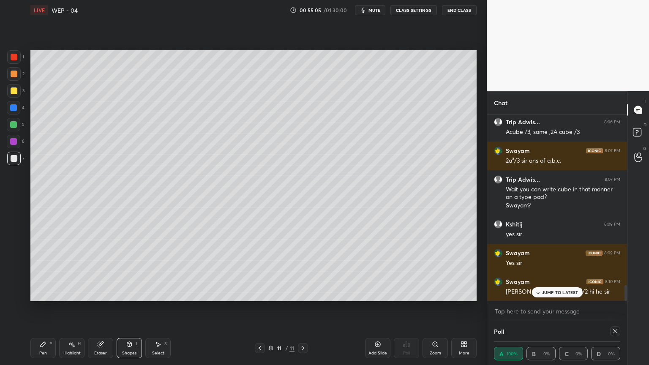
click at [135, 308] on div "Shapes L" at bounding box center [129, 348] width 25 height 20
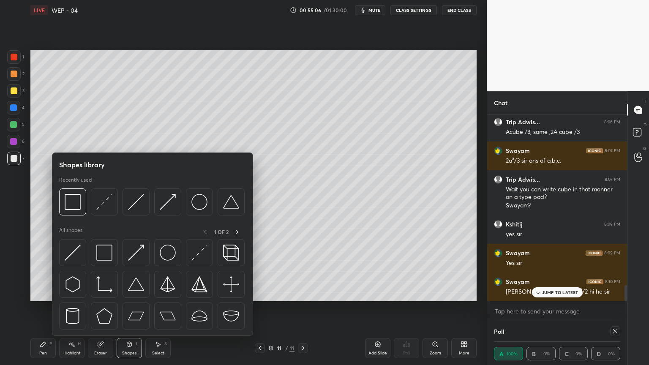
click at [131, 198] on img at bounding box center [136, 202] width 16 height 16
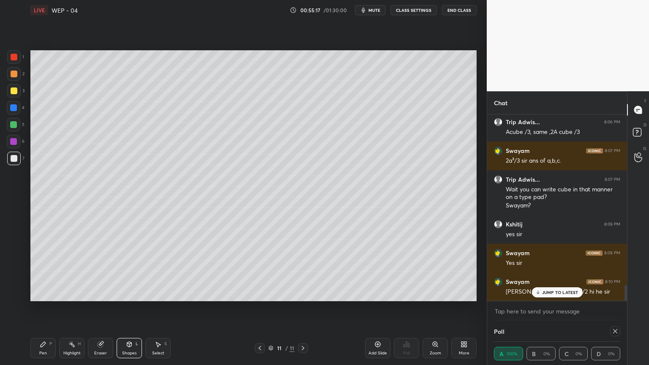
click at [36, 308] on div "Pen P" at bounding box center [42, 348] width 25 height 20
click at [128, 308] on div "Shapes" at bounding box center [129, 353] width 14 height 4
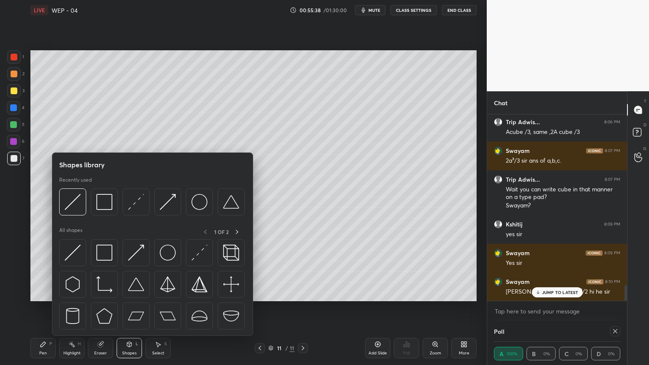
click at [69, 202] on img at bounding box center [73, 202] width 16 height 16
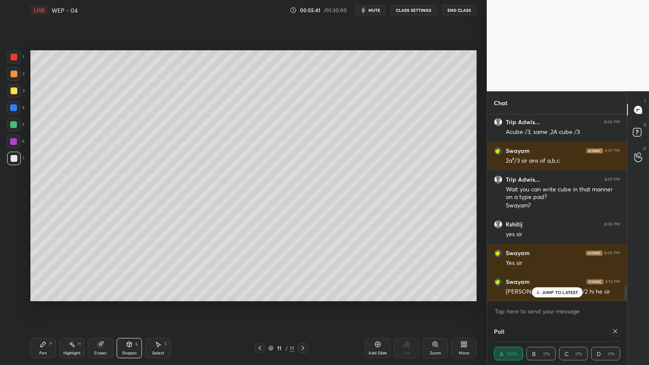
click at [45, 308] on div "Pen P" at bounding box center [42, 348] width 25 height 20
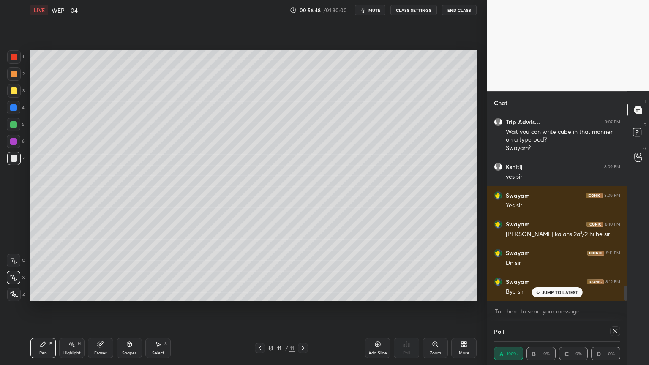
scroll to position [2088, 0]
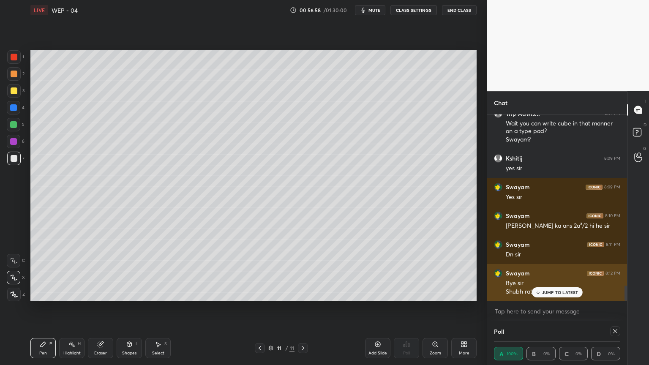
click at [554, 292] on p "JUMP TO LATEST" at bounding box center [560, 292] width 36 height 5
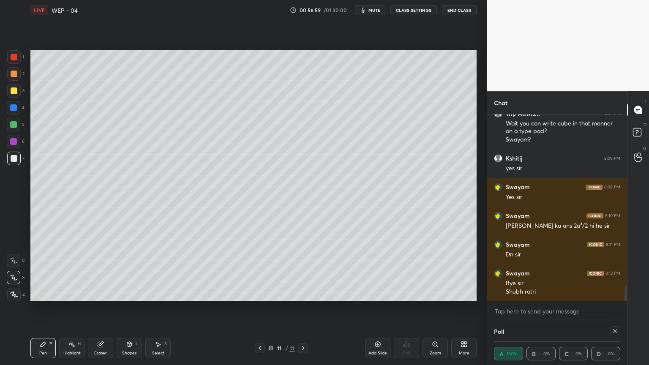
click at [455, 11] on button "End Class" at bounding box center [459, 10] width 35 height 10
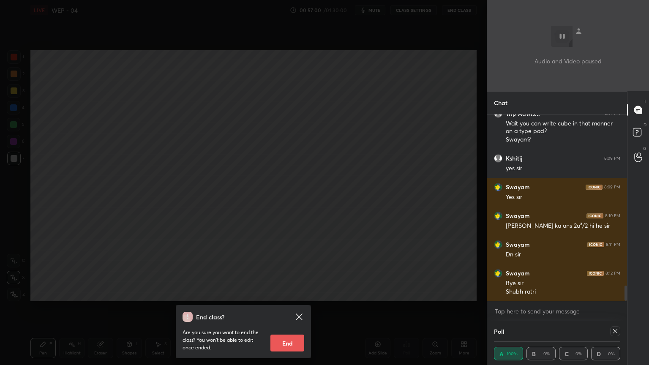
click at [280, 308] on button "End" at bounding box center [287, 343] width 34 height 17
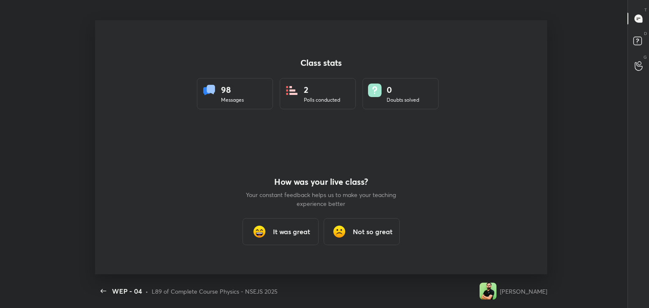
scroll to position [41986, 41599]
type textarea "x"
